Goal: Check status: Check status

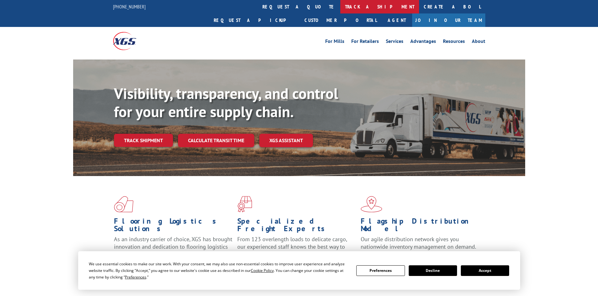
click at [340, 6] on link "track a shipment" at bounding box center [379, 6] width 79 height 13
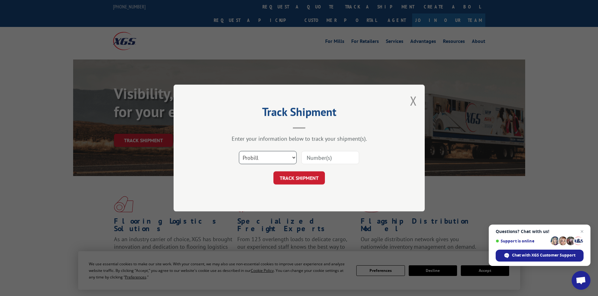
click at [286, 156] on select "Select category... Probill BOL PO" at bounding box center [268, 157] width 58 height 13
click at [239, 151] on select "Select category... Probill BOL PO" at bounding box center [268, 157] width 58 height 13
click at [291, 159] on select "Select category... Probill BOL PO" at bounding box center [268, 157] width 58 height 13
select select "probill"
click at [239, 151] on select "Select category... Probill BOL PO" at bounding box center [268, 157] width 58 height 13
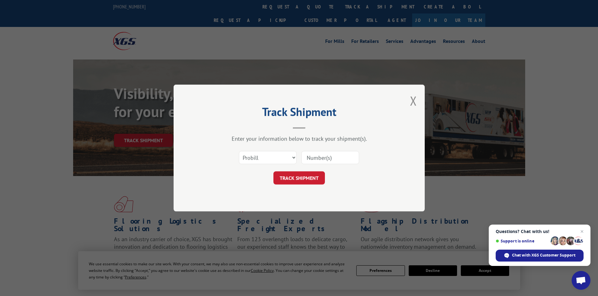
click at [319, 158] on input at bounding box center [330, 157] width 58 height 13
paste input "17472815"
type input "17472815"
click at [313, 177] on button "TRACK SHIPMENT" at bounding box center [298, 178] width 51 height 13
